Goal: Task Accomplishment & Management: Use online tool/utility

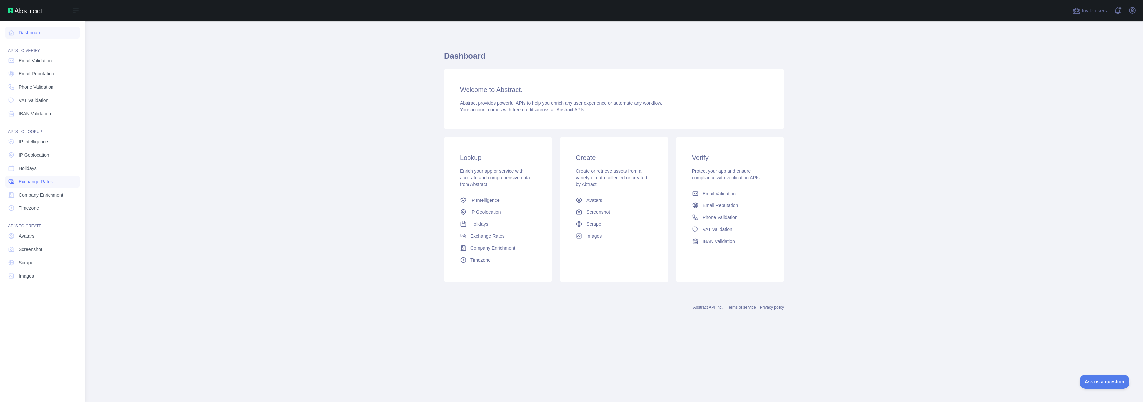
click at [43, 184] on span "Exchange Rates" at bounding box center [36, 181] width 34 height 7
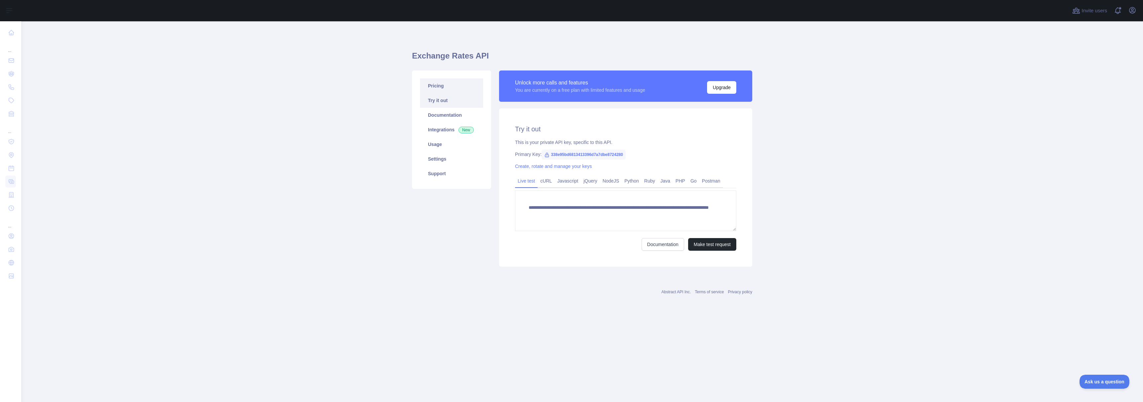
click at [445, 84] on link "Pricing" at bounding box center [451, 85] width 63 height 15
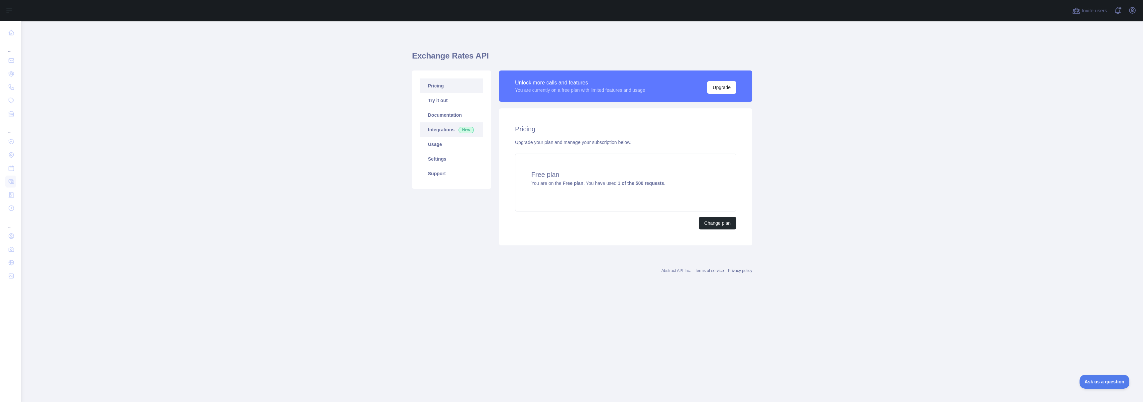
click at [462, 136] on link "Integrations New" at bounding box center [451, 129] width 63 height 15
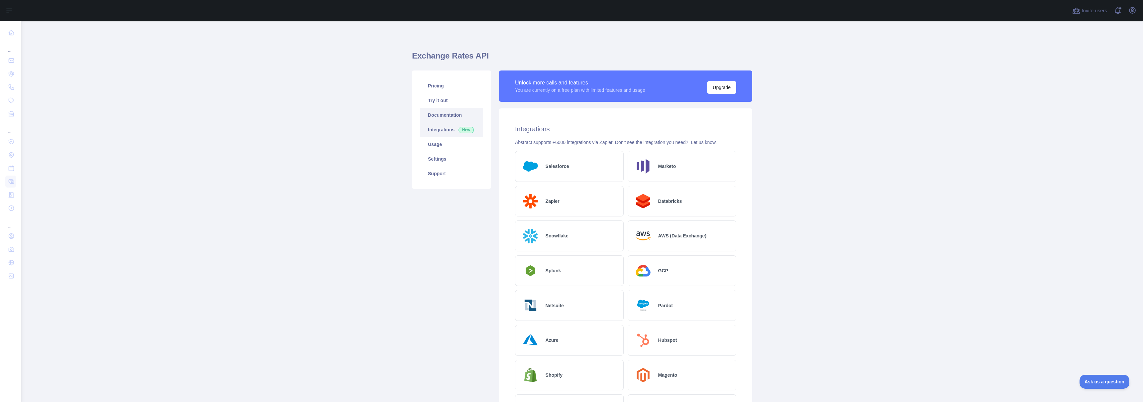
click at [448, 116] on link "Documentation" at bounding box center [451, 115] width 63 height 15
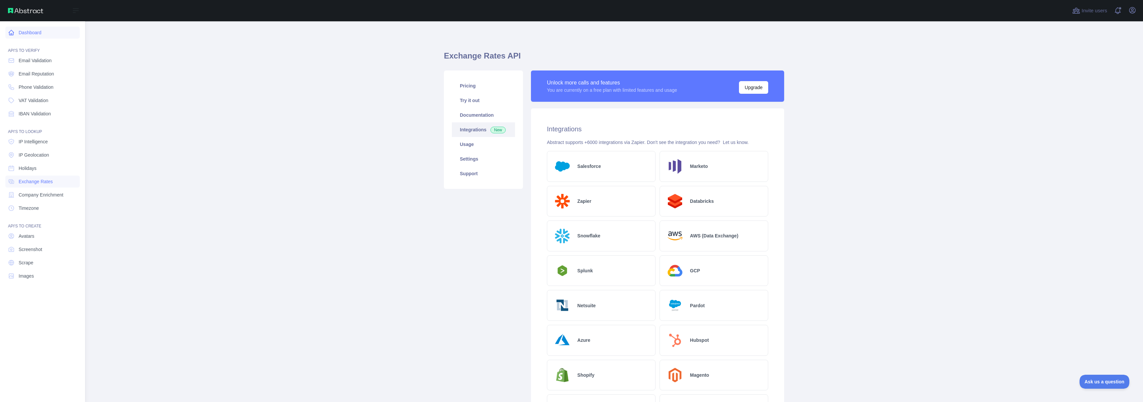
click at [34, 35] on link "Dashboard" at bounding box center [42, 33] width 74 height 12
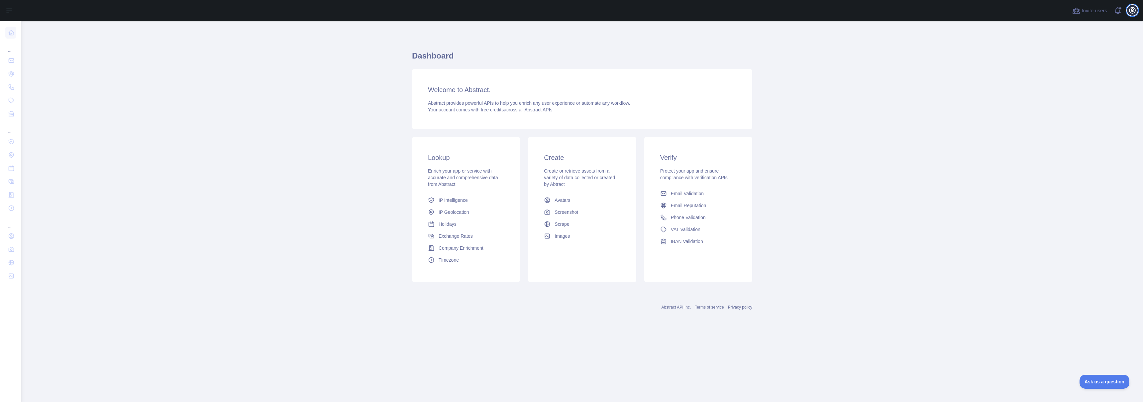
click at [1134, 10] on icon "button" at bounding box center [1132, 10] width 8 height 8
click at [1097, 47] on link "Account settings" at bounding box center [1100, 48] width 74 height 12
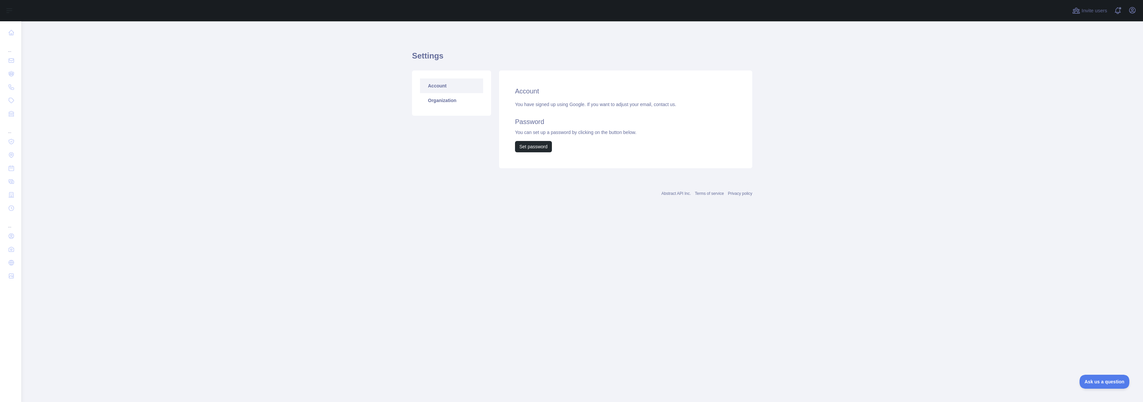
click at [445, 86] on link "Account" at bounding box center [451, 85] width 63 height 15
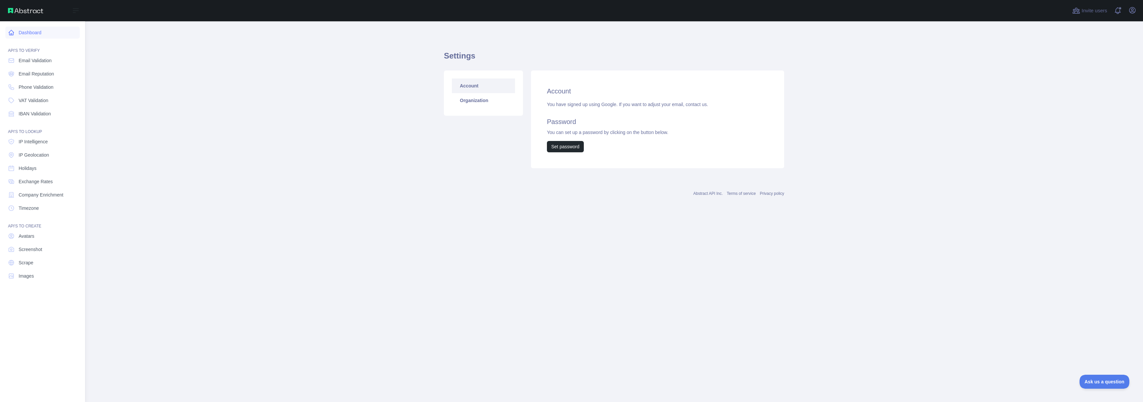
click at [27, 37] on link "Dashboard" at bounding box center [42, 33] width 74 height 12
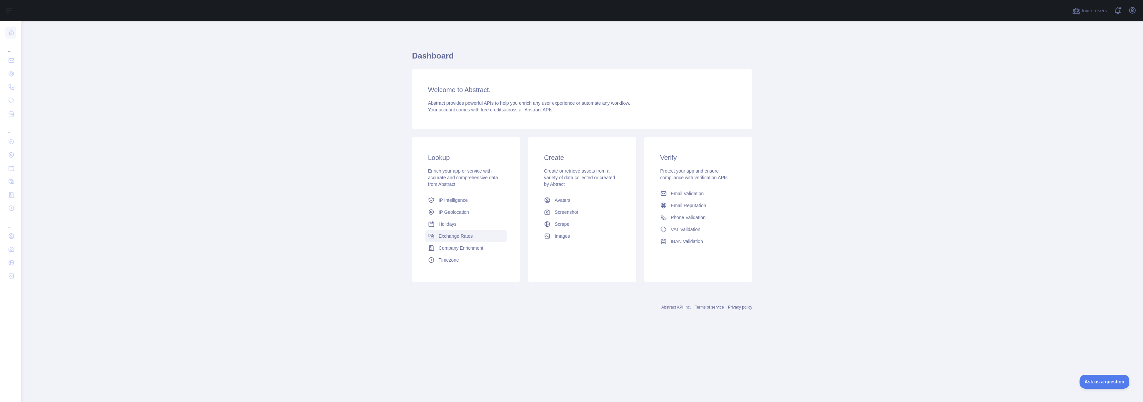
click at [467, 238] on span "Exchange Rates" at bounding box center [456, 236] width 34 height 7
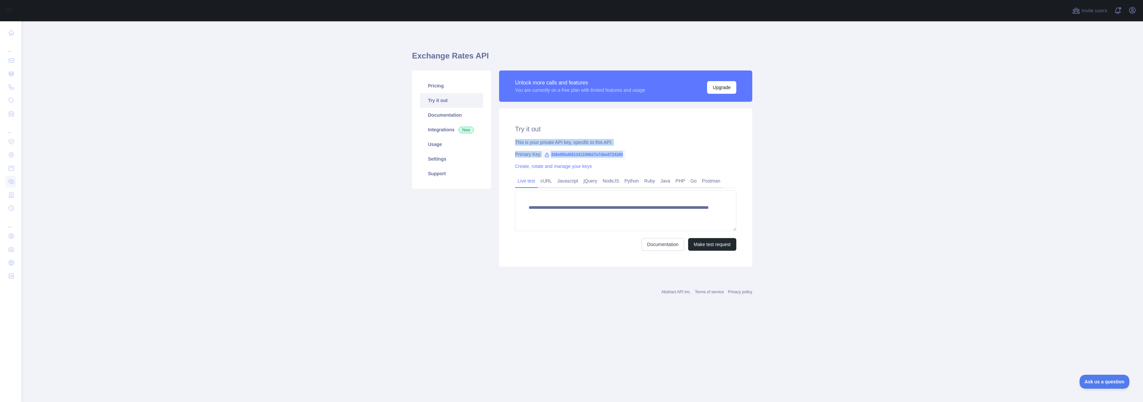
drag, startPoint x: 515, startPoint y: 139, endPoint x: 658, endPoint y: 159, distance: 144.6
click at [658, 159] on div "**********" at bounding box center [625, 187] width 253 height 158
click at [621, 181] on link "NodeJS" at bounding box center [611, 180] width 22 height 11
click at [681, 250] on link "Documentation" at bounding box center [677, 243] width 43 height 13
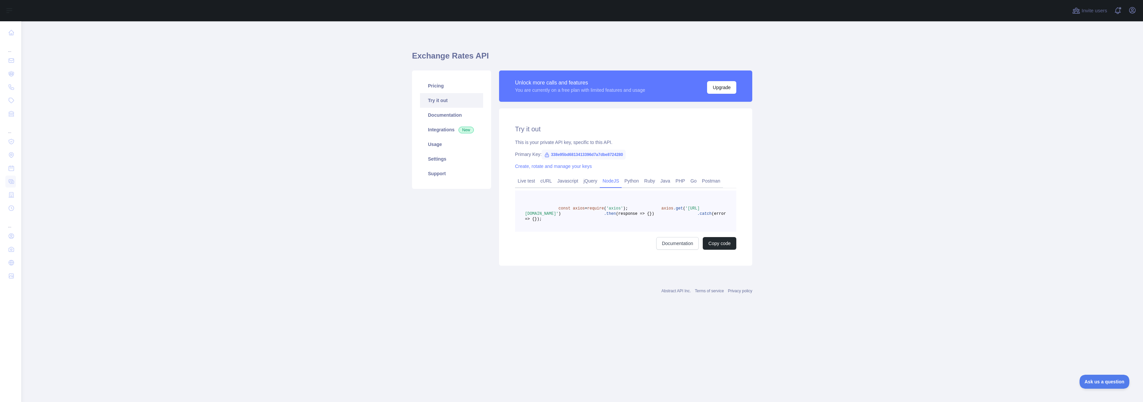
click at [637, 126] on h2 "Try it out" at bounding box center [625, 128] width 221 height 9
drag, startPoint x: 659, startPoint y: 152, endPoint x: 513, endPoint y: 147, distance: 146.9
click at [513, 147] on div "Try it out This is your private API key, specific to this API. Primary Key: 338…" at bounding box center [625, 186] width 253 height 157
copy div "Primary Key: 338e95bd6813413396d7a7dbe8724280"
